Goal: Information Seeking & Learning: Learn about a topic

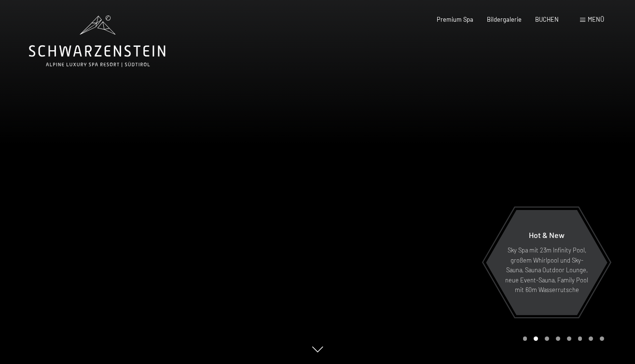
click at [115, 47] on icon at bounding box center [97, 51] width 137 height 12
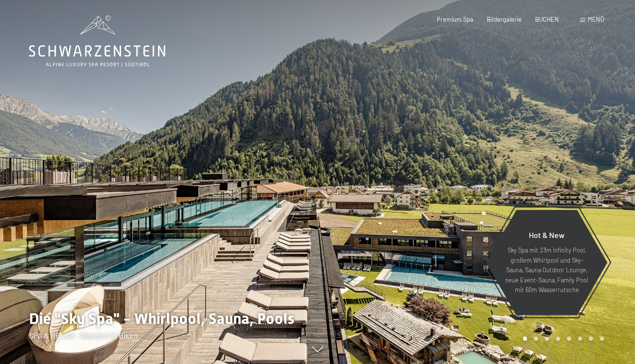
click at [584, 20] on span at bounding box center [582, 20] width 5 height 4
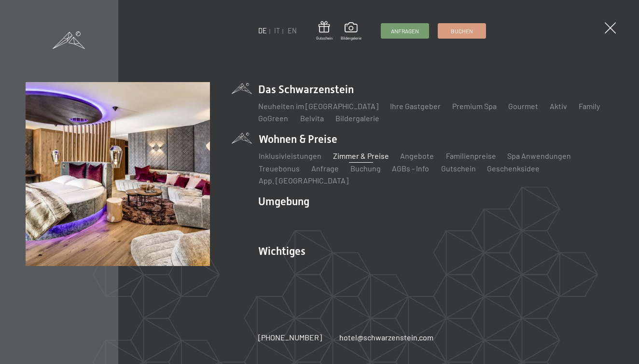
click at [370, 160] on link "Zimmer & Preise" at bounding box center [361, 155] width 56 height 9
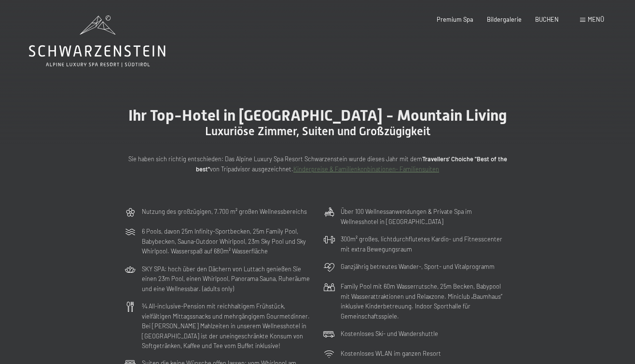
click at [588, 21] on span "Menü" at bounding box center [596, 19] width 16 height 8
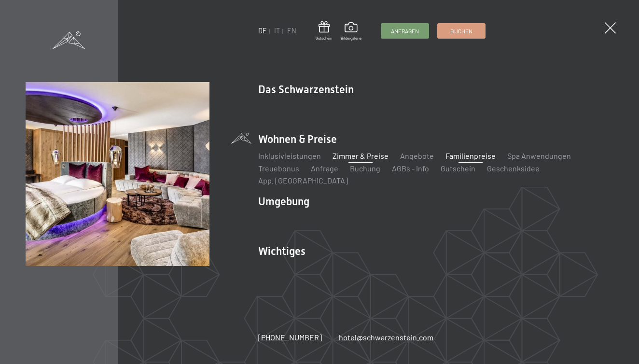
click at [450, 160] on link "Familienpreise" at bounding box center [471, 155] width 50 height 9
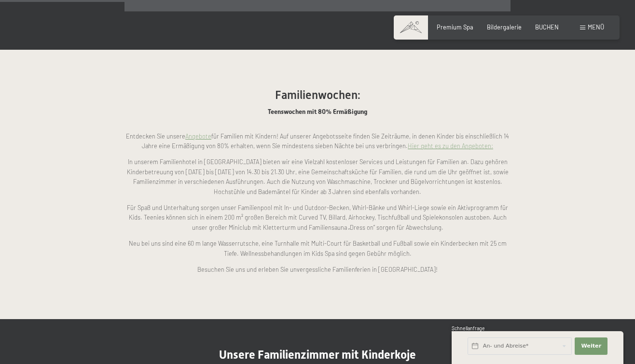
scroll to position [690, 0]
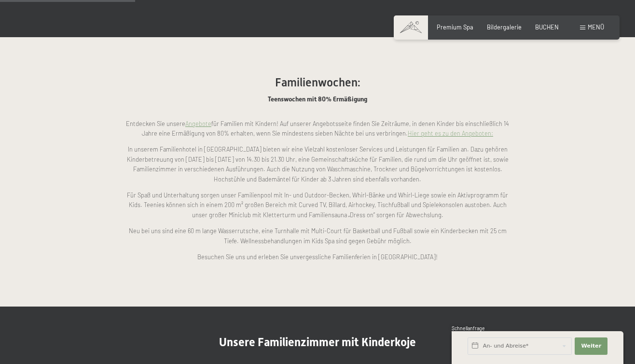
click at [206, 120] on link "Angebote" at bounding box center [198, 124] width 26 height 8
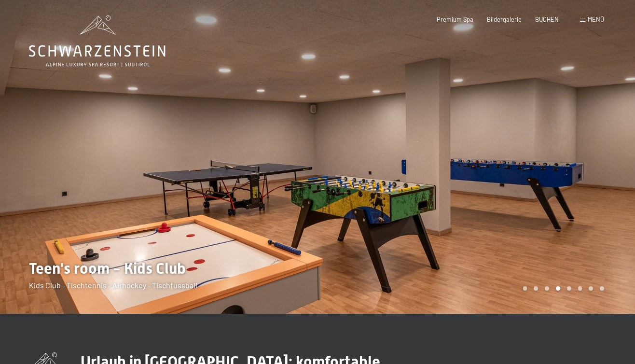
click at [553, 191] on div at bounding box center [477, 157] width 318 height 314
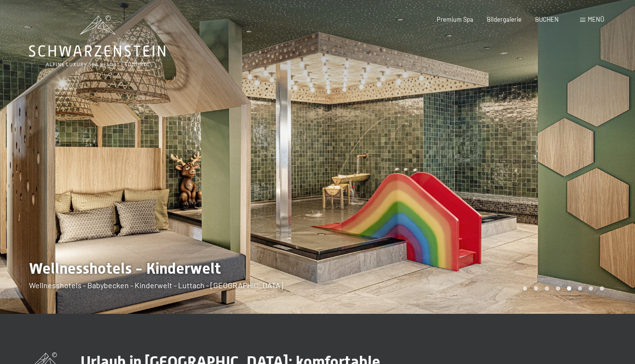
click at [553, 191] on div at bounding box center [477, 157] width 318 height 314
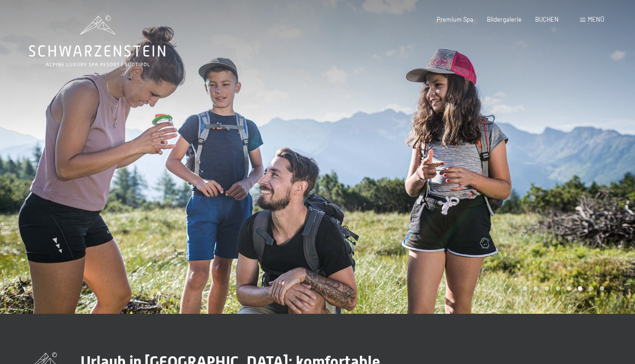
click at [553, 191] on div at bounding box center [477, 157] width 318 height 314
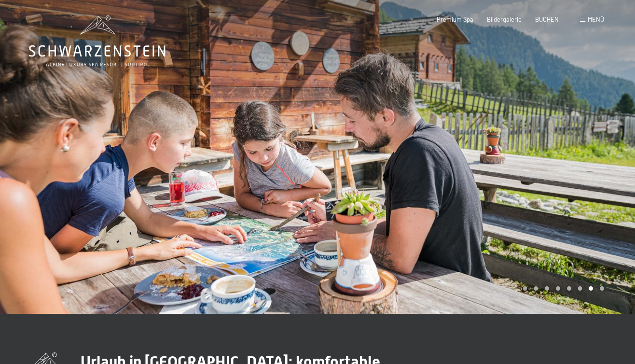
click at [553, 191] on div at bounding box center [477, 157] width 318 height 314
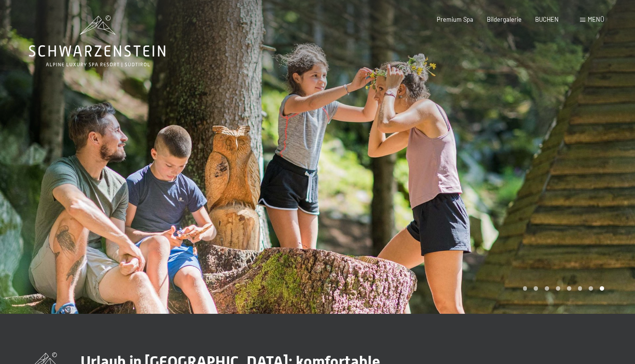
click at [553, 191] on div at bounding box center [477, 157] width 318 height 314
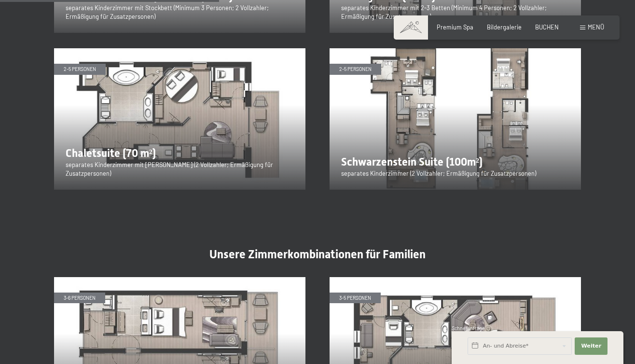
scroll to position [1171, 0]
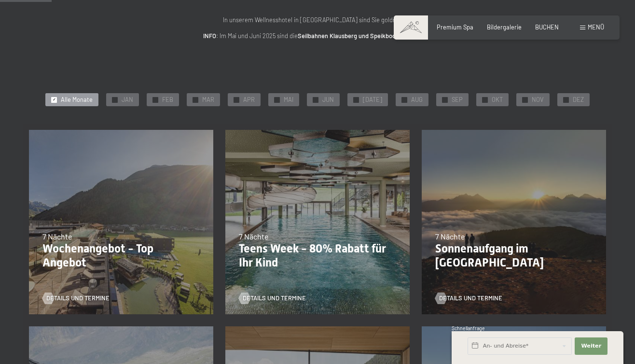
scroll to position [115, 0]
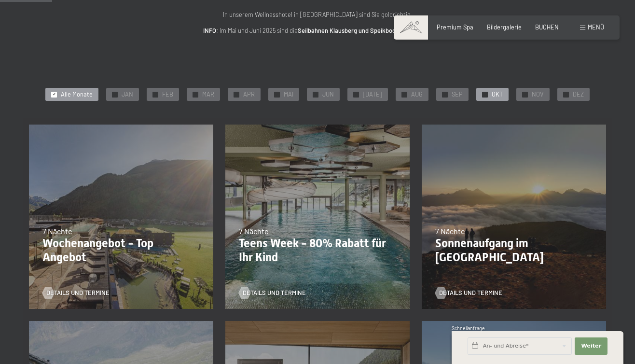
click at [484, 92] on span "✓" at bounding box center [485, 94] width 3 height 5
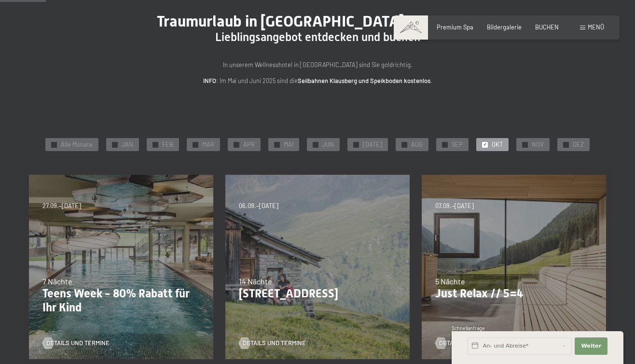
scroll to position [59, 0]
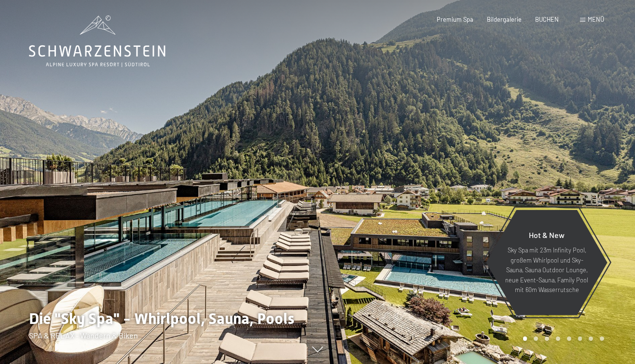
click at [590, 21] on span "Menü" at bounding box center [596, 19] width 16 height 8
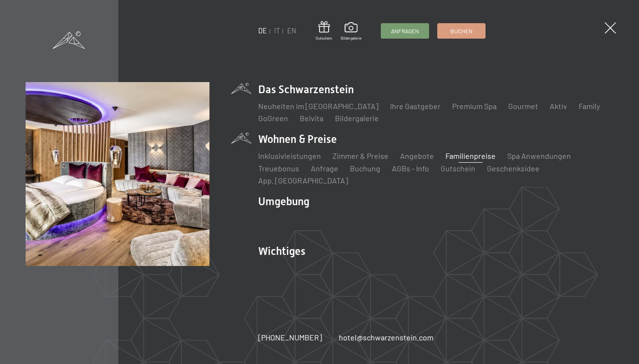
click at [453, 160] on link "Familienpreise" at bounding box center [471, 155] width 50 height 9
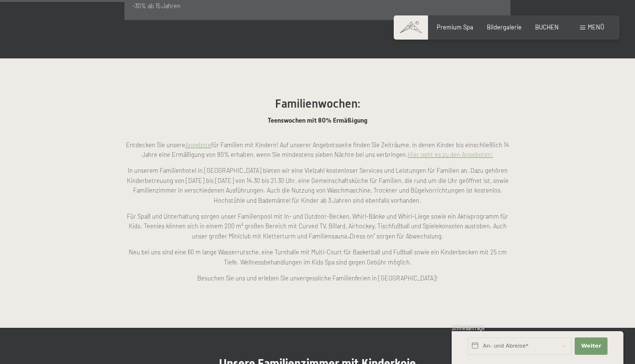
scroll to position [670, 0]
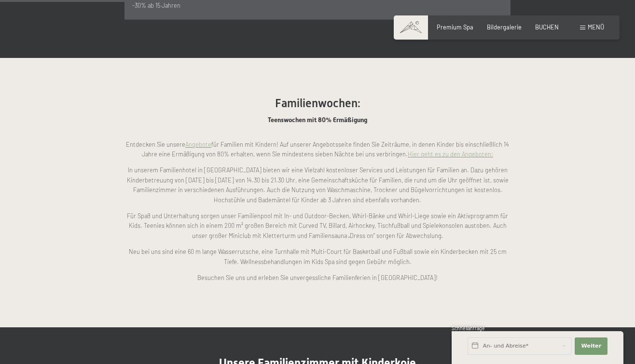
click at [449, 150] on link "Hier geht es zu den Angeboten:" at bounding box center [450, 154] width 85 height 8
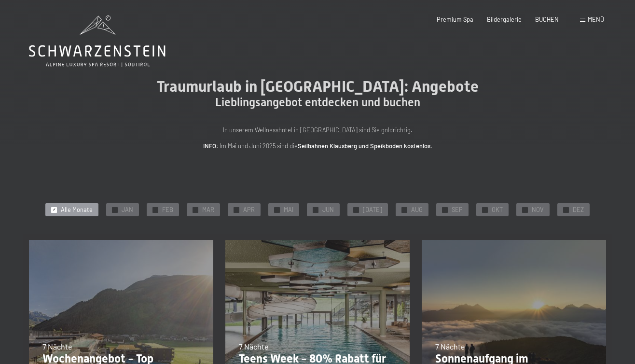
click at [584, 17] on div "Menü" at bounding box center [592, 19] width 24 height 9
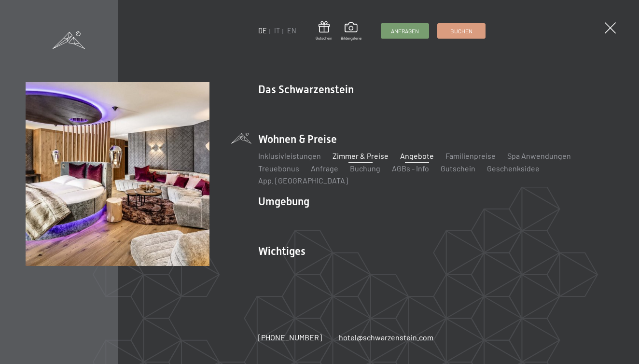
click at [365, 160] on link "Zimmer & Preise" at bounding box center [361, 155] width 56 height 9
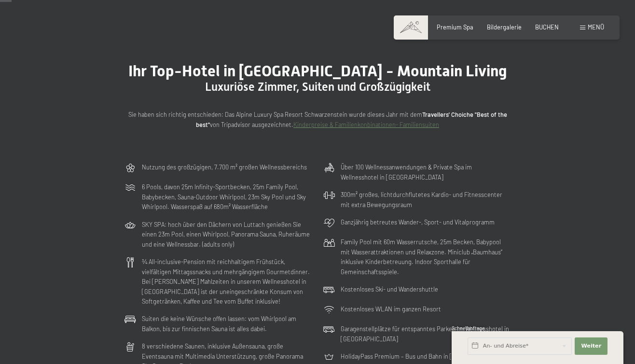
scroll to position [45, 0]
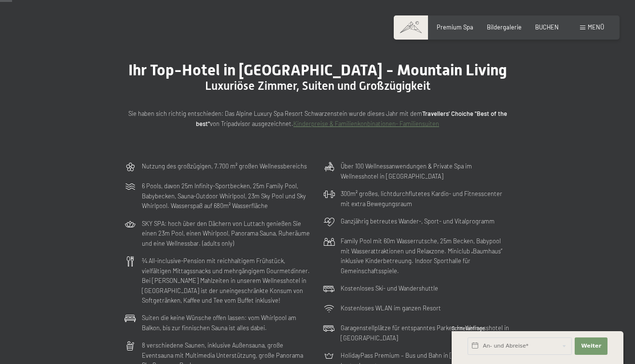
click at [343, 126] on link "Kinderpreise & Familienkonbinationen- Familiensuiten" at bounding box center [366, 124] width 146 height 8
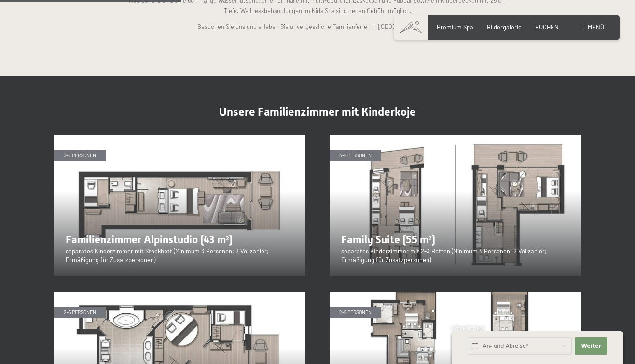
scroll to position [936, 0]
